Goal: Task Accomplishment & Management: Complete application form

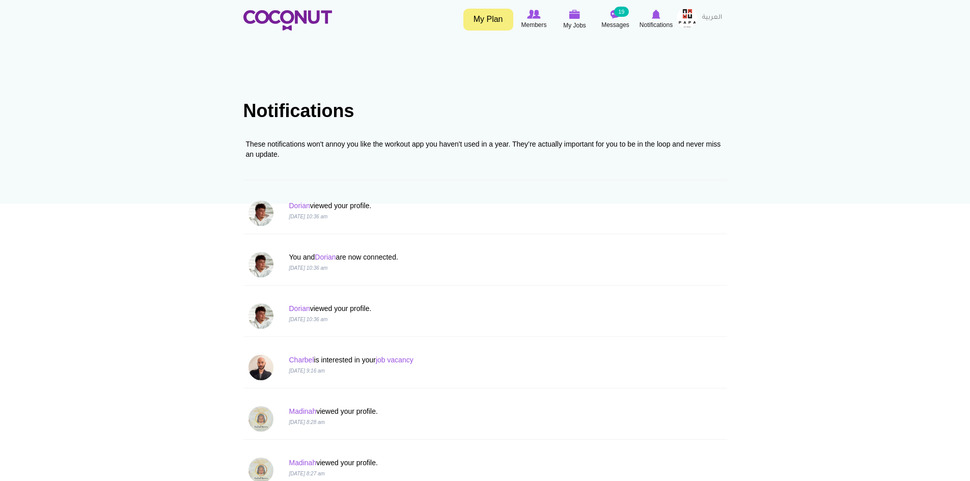
click at [533, 14] on img at bounding box center [533, 14] width 13 height 9
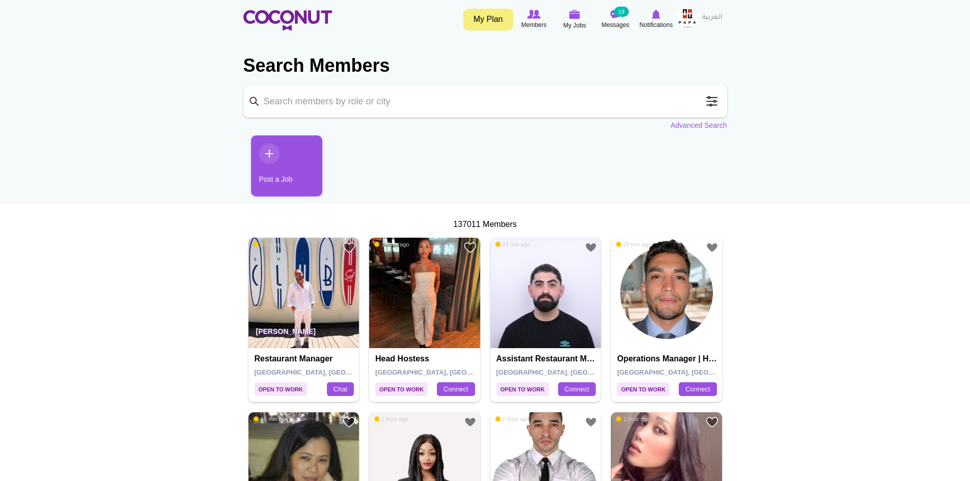
click at [268, 147] on link "Post a Job" at bounding box center [286, 165] width 71 height 61
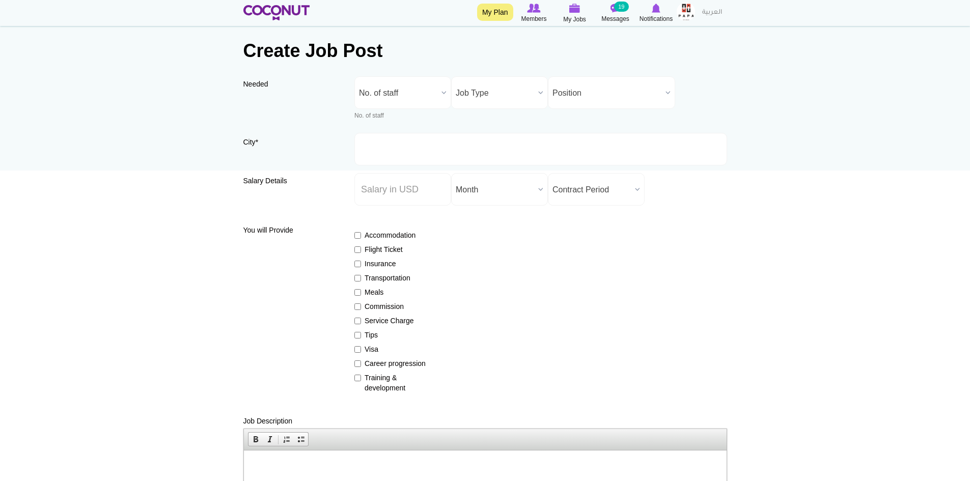
scroll to position [51, 0]
